Goal: Task Accomplishment & Management: Use online tool/utility

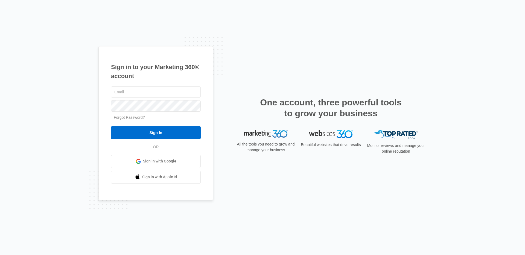
click at [157, 161] on span "Sign in with Google" at bounding box center [159, 161] width 33 height 6
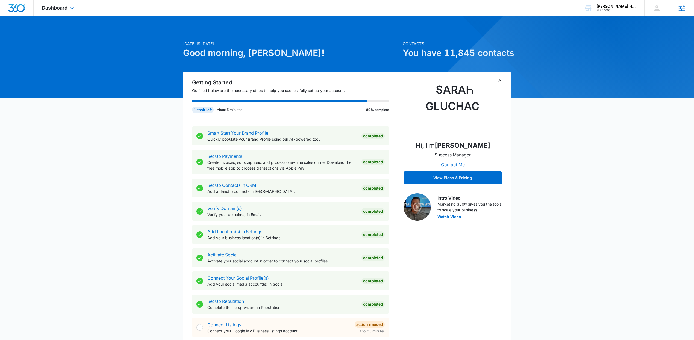
drag, startPoint x: 692, startPoint y: 6, endPoint x: 682, endPoint y: 13, distance: 12.0
click at [691, 6] on div "Agencies Agency Management" at bounding box center [681, 8] width 25 height 16
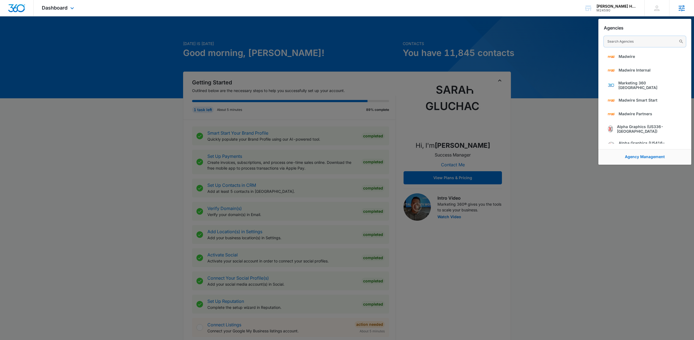
click at [639, 42] on input "text" at bounding box center [645, 41] width 82 height 11
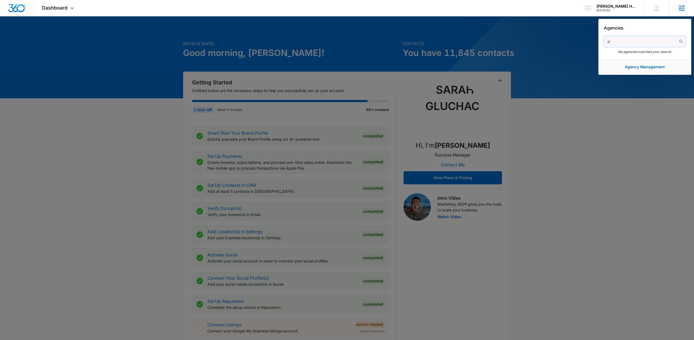
type input "g"
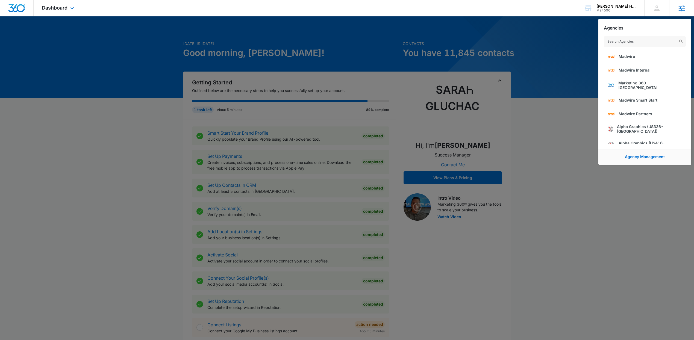
click at [680, 8] on icon at bounding box center [682, 8] width 6 height 6
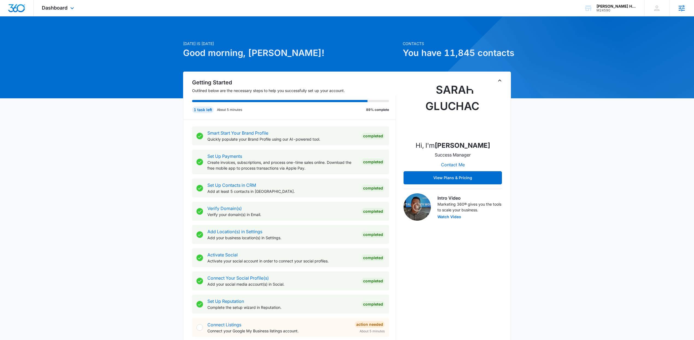
click at [681, 8] on icon at bounding box center [682, 8] width 8 height 8
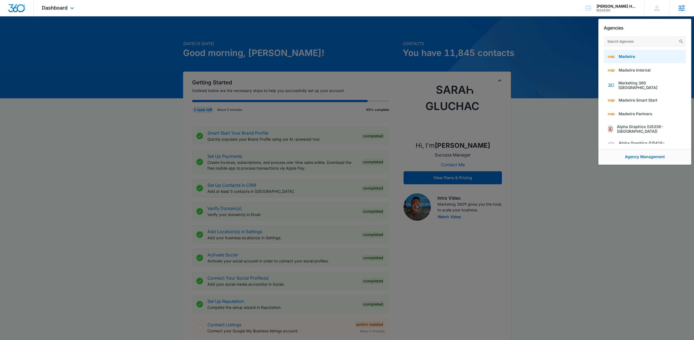
click at [641, 56] on link "Madwire" at bounding box center [645, 57] width 82 height 14
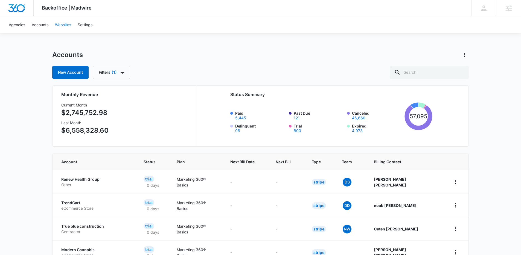
click at [69, 25] on link "Websites" at bounding box center [63, 24] width 23 height 17
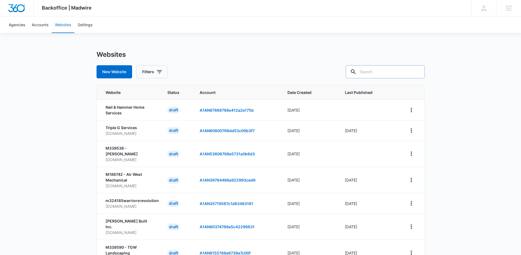
click at [376, 72] on input "text" at bounding box center [384, 71] width 79 height 13
type input "grow"
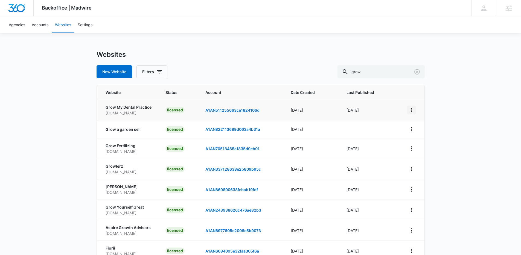
click at [411, 109] on icon "View More" at bounding box center [411, 110] width 7 height 7
click at [421, 135] on link "Edit Website" at bounding box center [424, 133] width 22 height 5
